Goal: Task Accomplishment & Management: Manage account settings

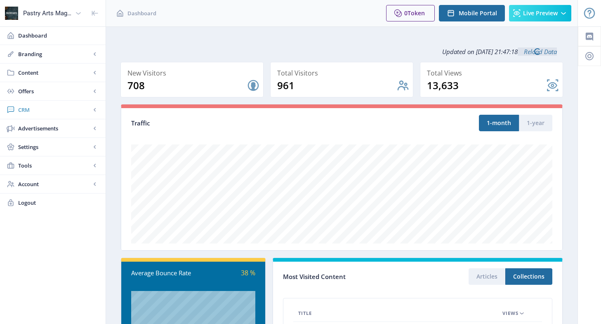
click at [31, 110] on span "CRM" at bounding box center [54, 110] width 73 height 8
click at [41, 127] on span "Readers" at bounding box center [61, 128] width 71 height 8
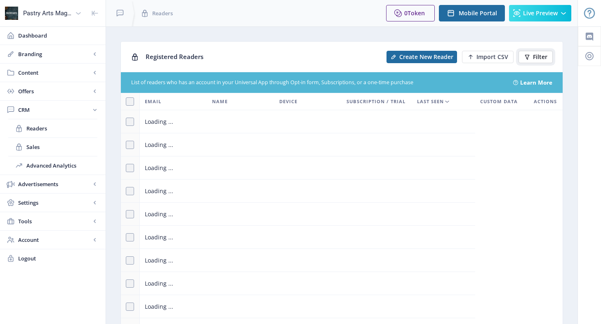
click at [528, 59] on icon at bounding box center [527, 56] width 5 height 5
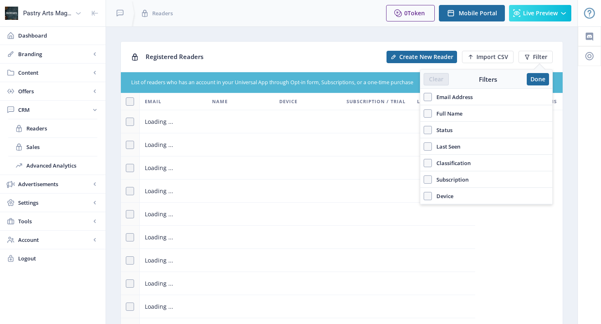
click at [466, 95] on span "Email Address" at bounding box center [452, 97] width 41 height 10
click at [424, 97] on input "Email Address" at bounding box center [424, 97] width 0 height 0
checkbox input "true"
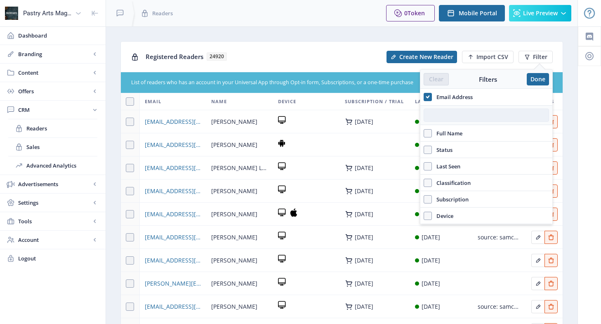
click at [457, 110] on input "text" at bounding box center [486, 115] width 125 height 13
paste input "[URL][DOMAIN_NAME]"
type input "[URL][DOMAIN_NAME]"
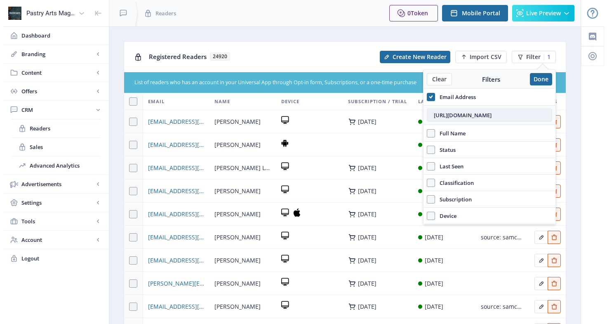
scroll to position [0, 11]
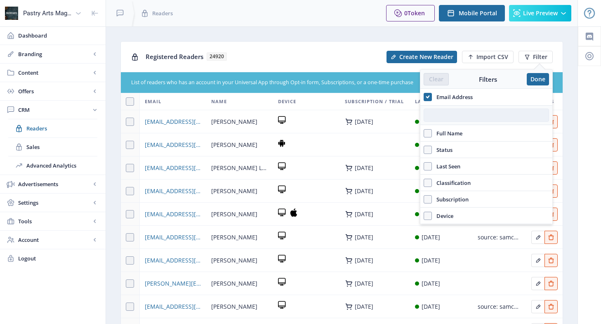
paste input "[PERSON_NAME][EMAIL_ADDRESS][PERSON_NAME][DOMAIN_NAME]"
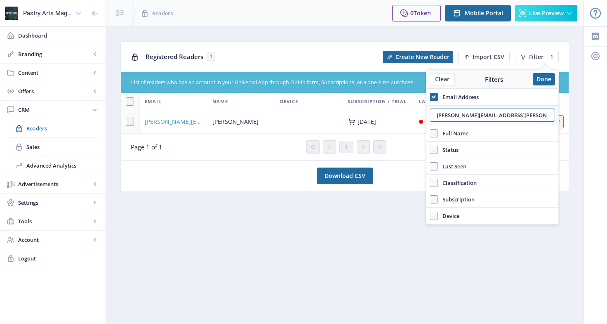
type input "[PERSON_NAME][EMAIL_ADDRESS][PERSON_NAME][DOMAIN_NAME]"
click at [158, 123] on span "[PERSON_NAME][EMAIL_ADDRESS][PERSON_NAME][DOMAIN_NAME]" at bounding box center [174, 122] width 58 height 10
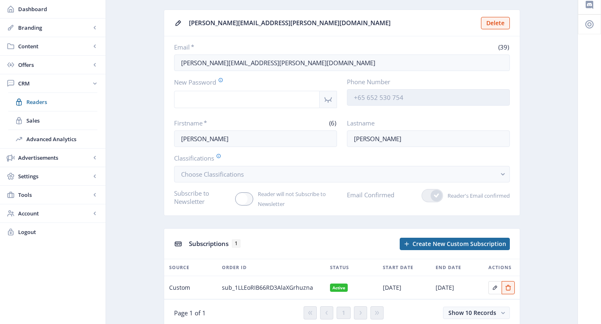
scroll to position [22, 0]
